Goal: Information Seeking & Learning: Learn about a topic

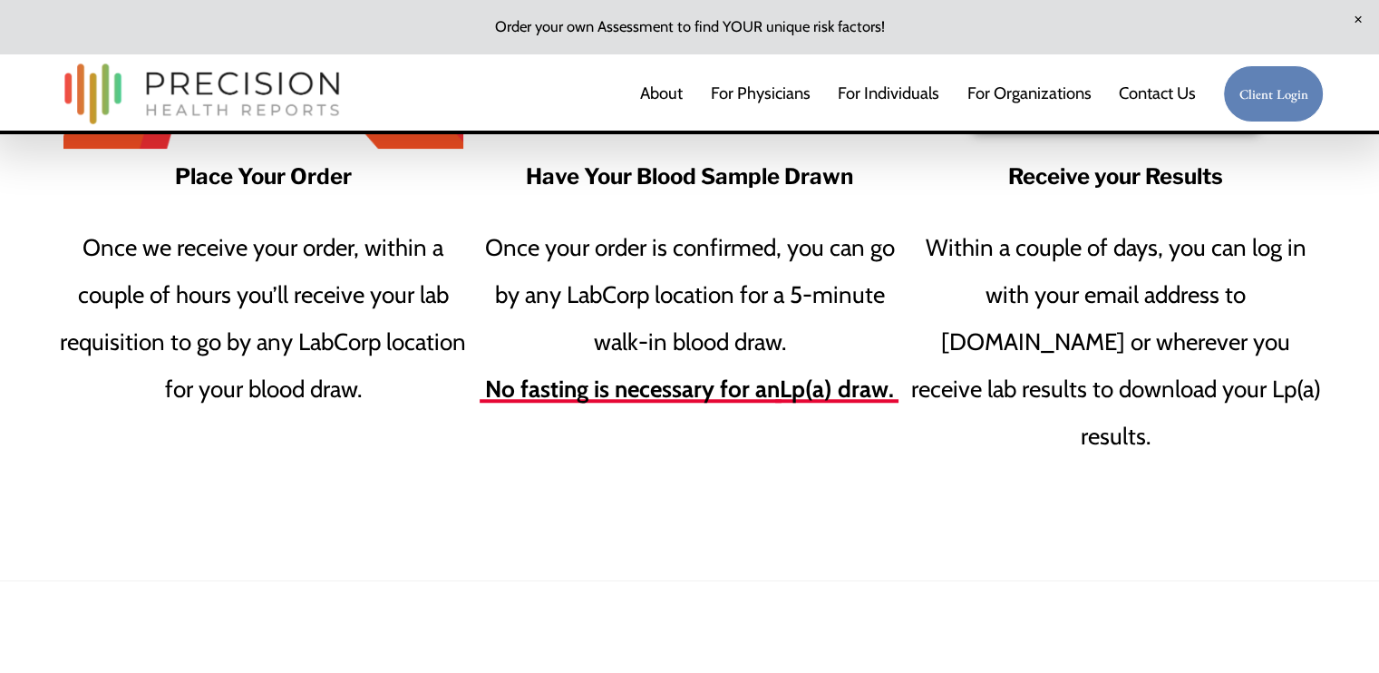
scroll to position [2679, 0]
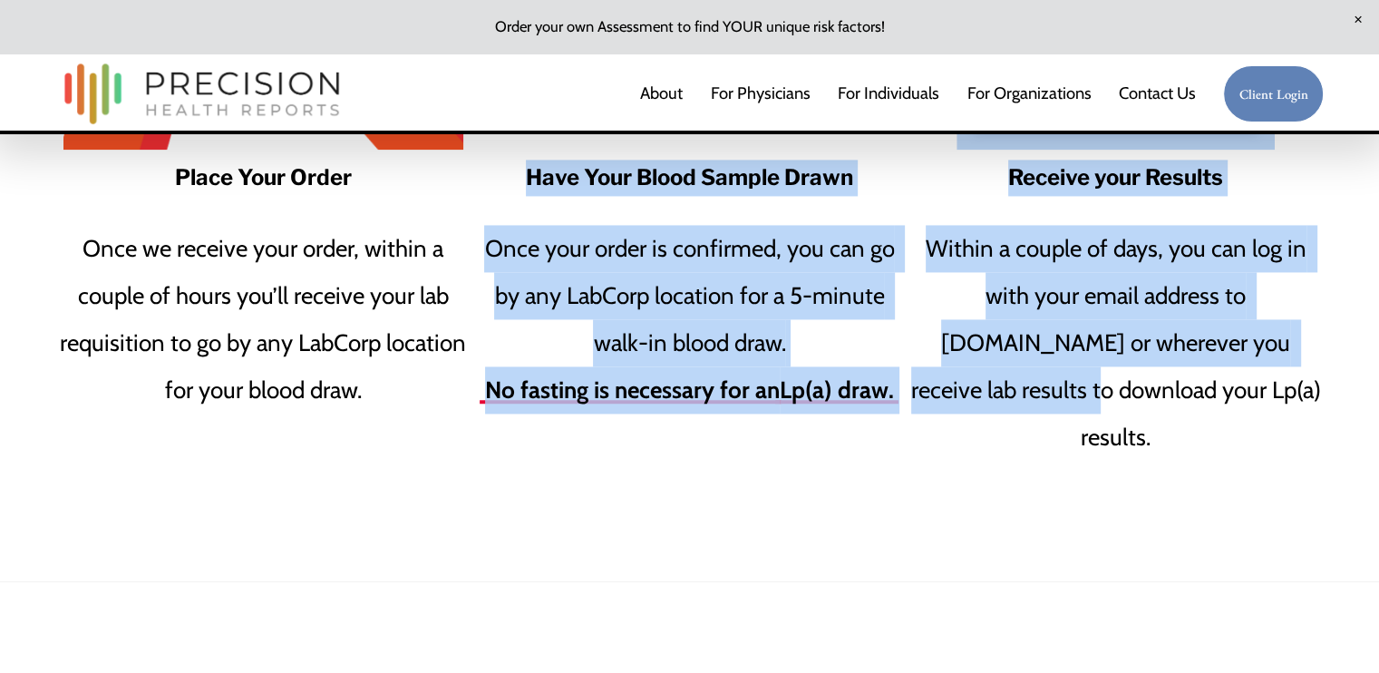
drag, startPoint x: 515, startPoint y: 186, endPoint x: 930, endPoint y: 414, distance: 473.8
click at [930, 414] on div "Find your Lp(a) in 3 easy steps: Place Your Order Once we receive your order, w…" at bounding box center [689, 104] width 1379 height 859
click at [900, 416] on div "Find your Lp(a) in 3 easy steps: Place Your Order Once we receive your order, w…" at bounding box center [689, 104] width 1379 height 859
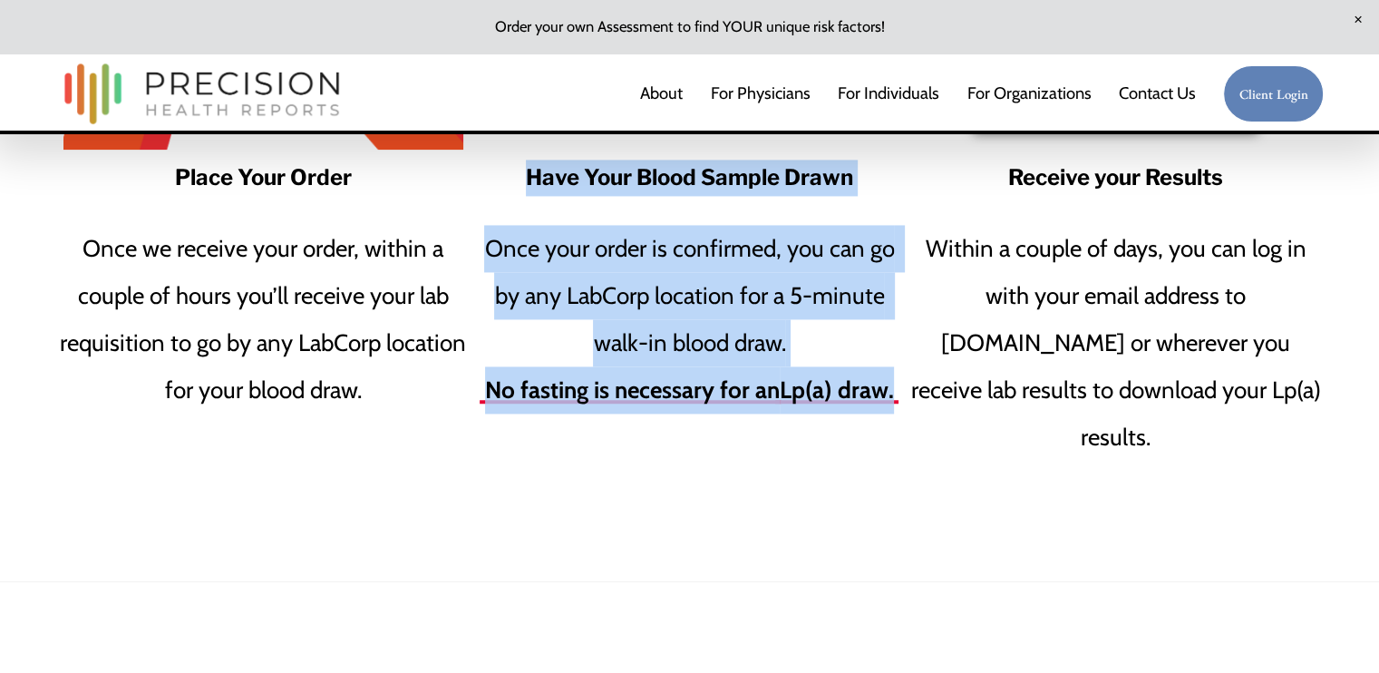
drag, startPoint x: 900, startPoint y: 416, endPoint x: 507, endPoint y: 189, distance: 454.0
click at [507, 189] on div "Find your Lp(a) in 3 easy steps: Place Your Order Once we receive your order, w…" at bounding box center [689, 104] width 1379 height 859
click at [507, 189] on h4 "Have Your Blood Sample Drawn" at bounding box center [689, 178] width 416 height 36
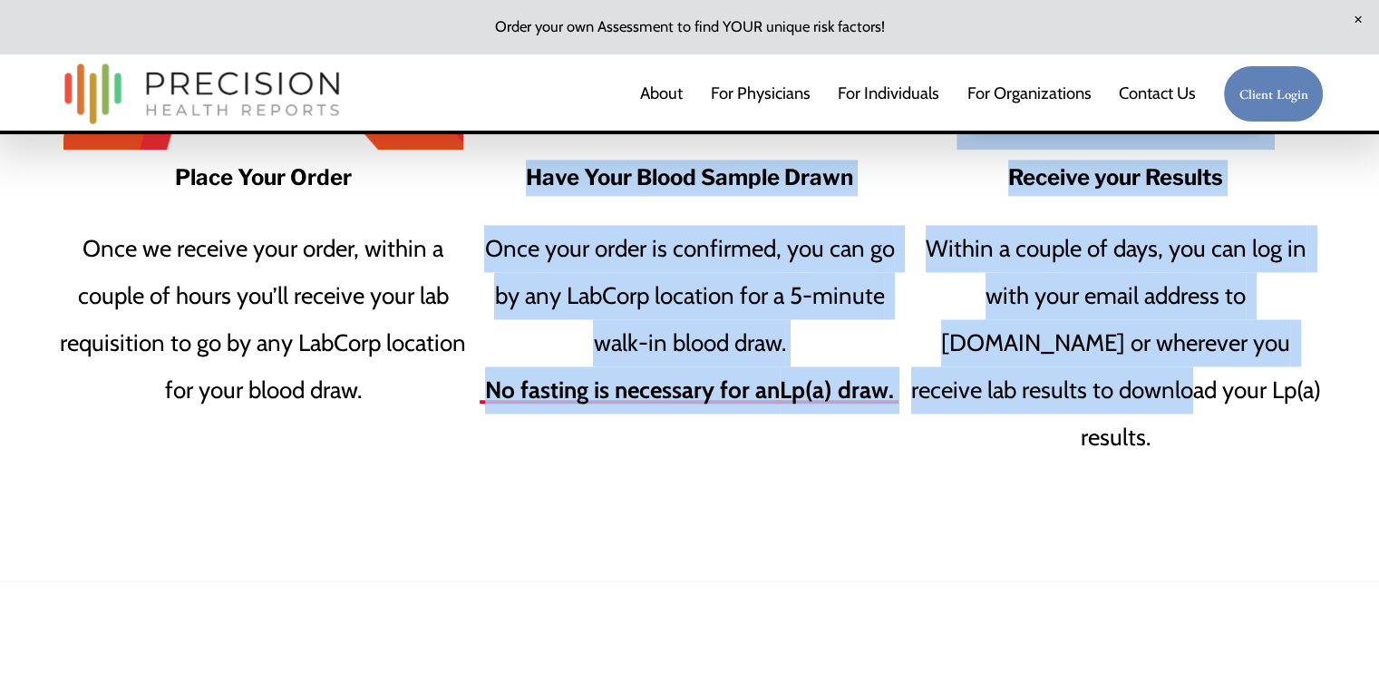
drag, startPoint x: 507, startPoint y: 189, endPoint x: 912, endPoint y: 412, distance: 462.0
click at [912, 412] on div "Find your Lp(a) in 3 easy steps: Place Your Order Once we receive your order, w…" at bounding box center [689, 104] width 1379 height 859
click at [912, 412] on p "Within a couple of days, you can log in with your email address to [DOMAIN_NAME…" at bounding box center [1115, 343] width 416 height 236
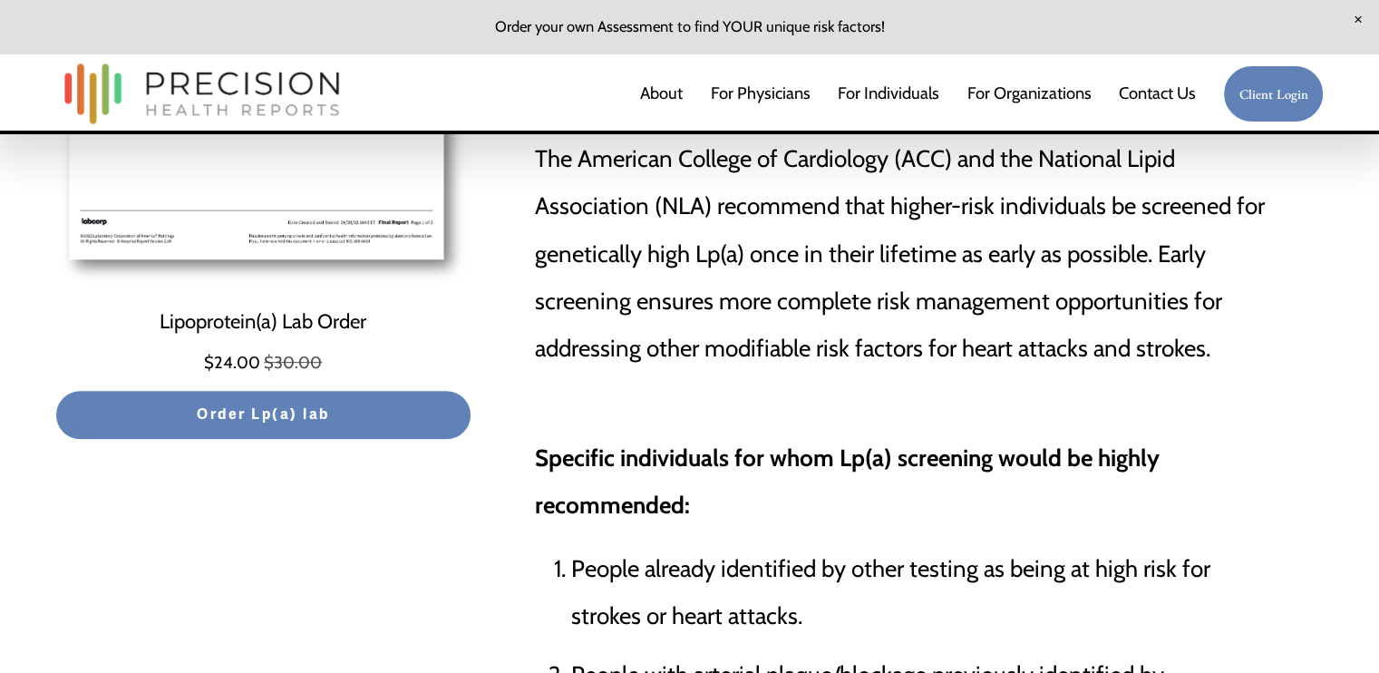
scroll to position [587, 0]
drag, startPoint x: 1328, startPoint y: 0, endPoint x: 762, endPoint y: 369, distance: 675.3
click at [762, 369] on p "The American College of Cardiology (ACC) and the National Lipid Association (NL…" at bounding box center [903, 253] width 736 height 236
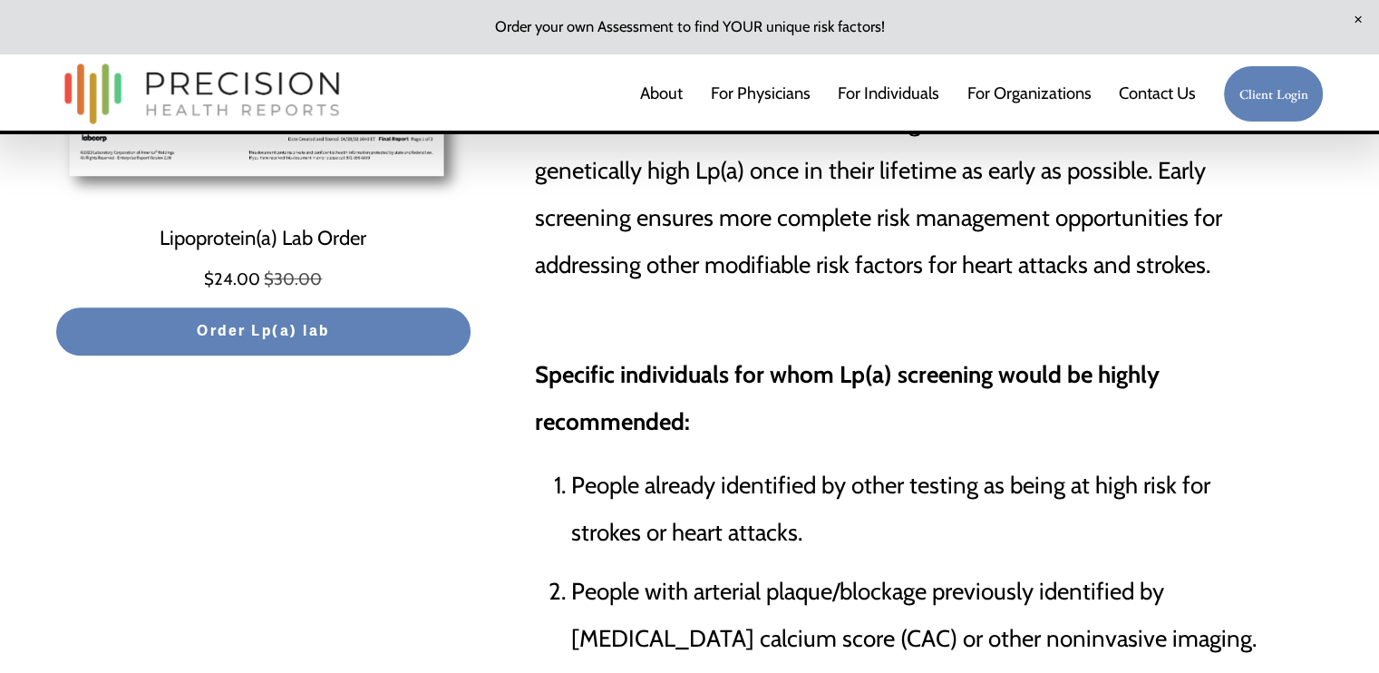
scroll to position [323, 0]
